Goal: Task Accomplishment & Management: Use online tool/utility

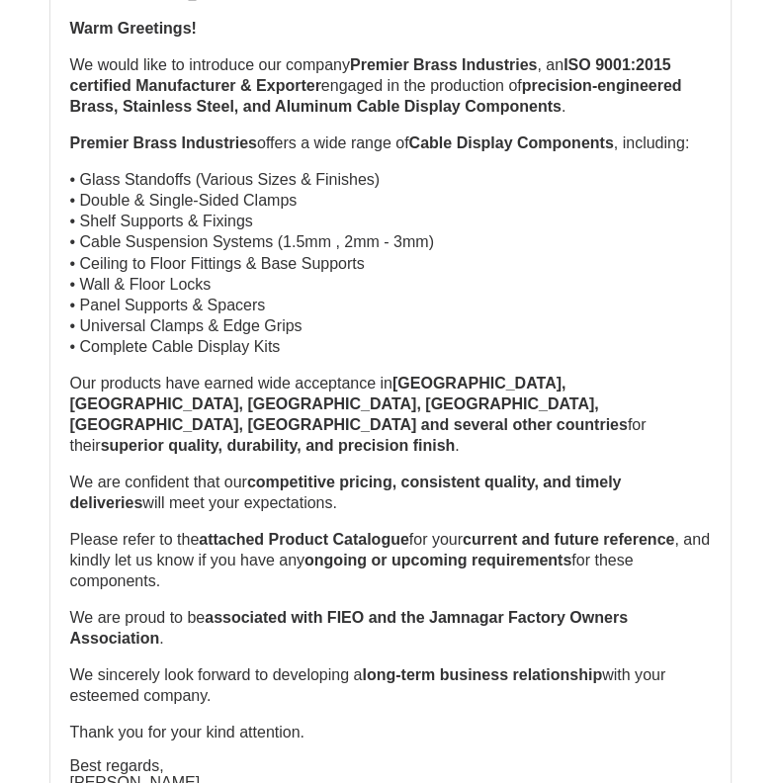
scroll to position [1688, 0]
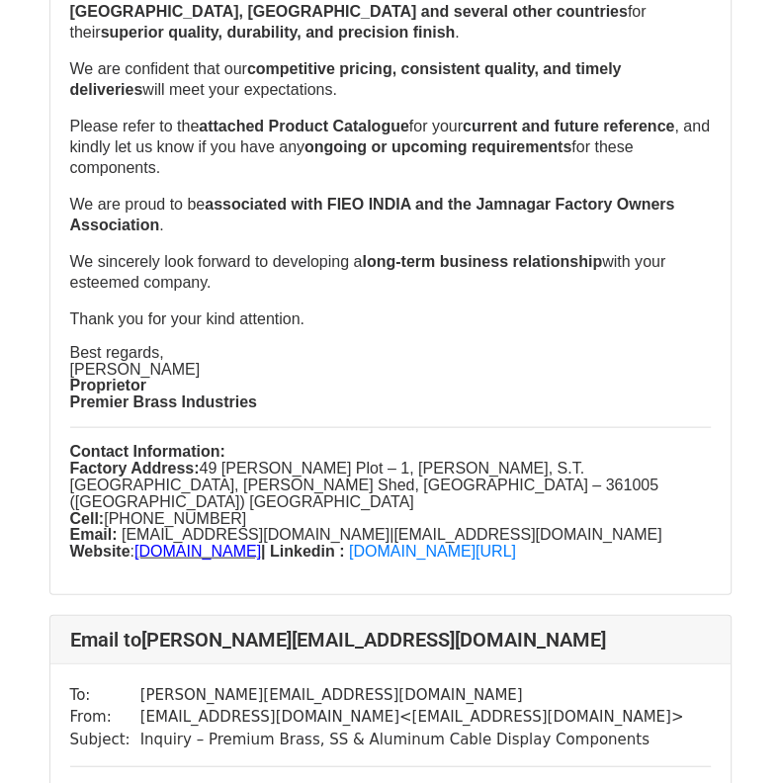
scroll to position [2104, 0]
